Goal: Information Seeking & Learning: Learn about a topic

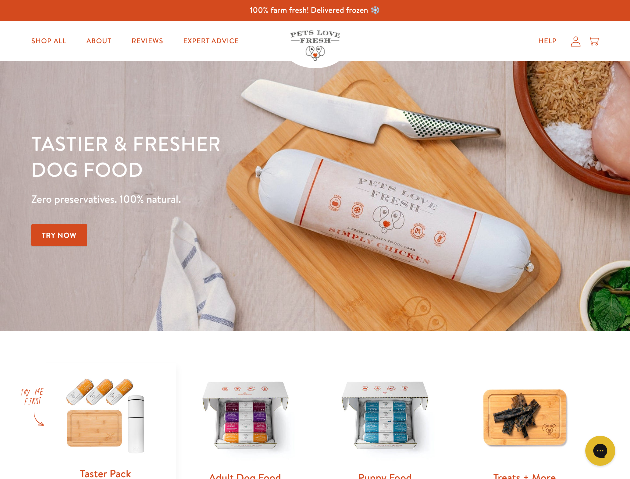
click at [315, 239] on div "Tastier & fresher dog food Zero preservatives. 100% natural. Try Now" at bounding box center [220, 196] width 378 height 132
click at [600, 450] on icon "Gorgias live chat" at bounding box center [599, 449] width 9 height 9
